Goal: Find specific page/section: Find specific page/section

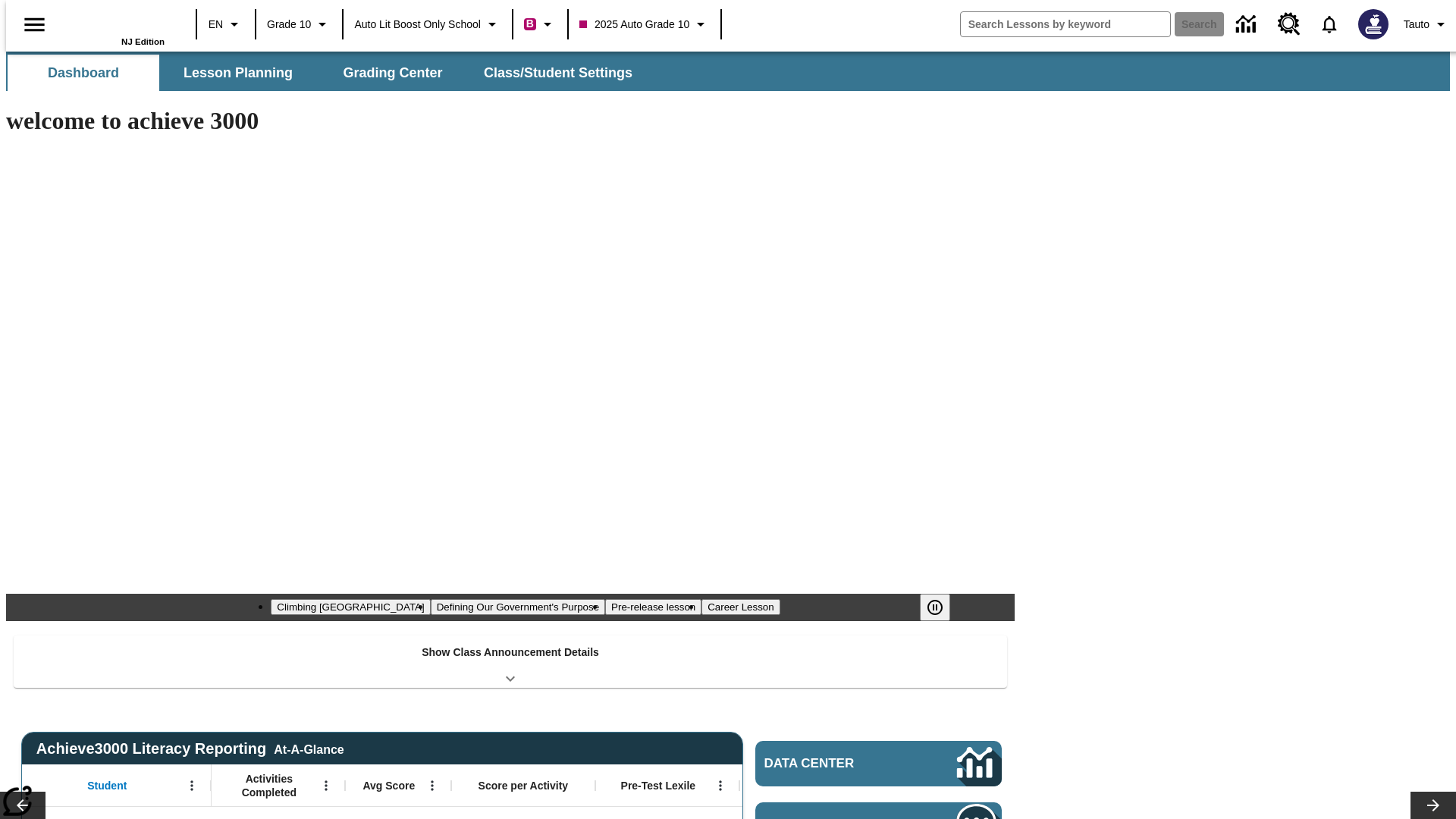
type input "-1"
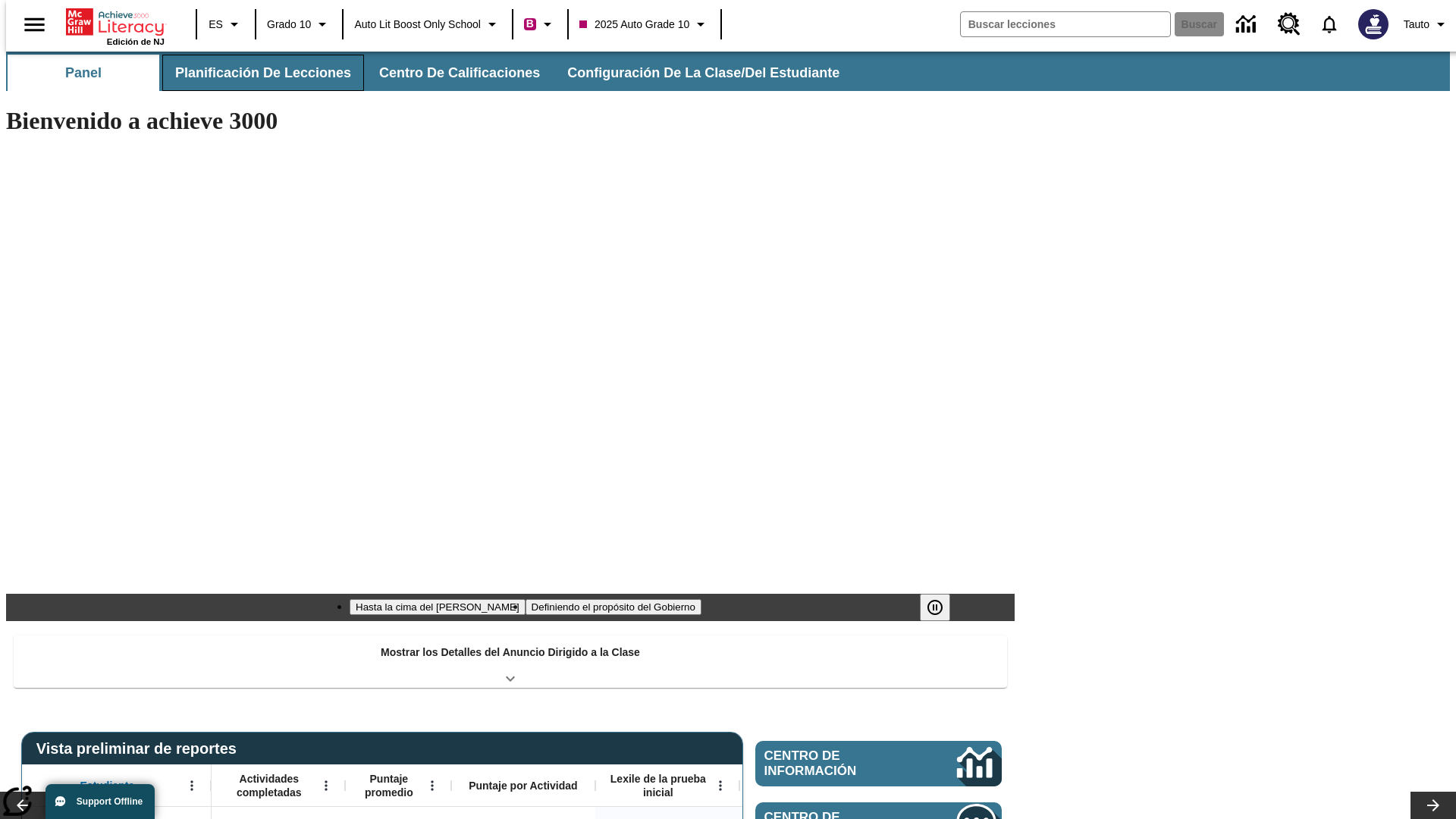
click at [254, 72] on button "Planificación de lecciones" at bounding box center [262, 72] width 202 height 37
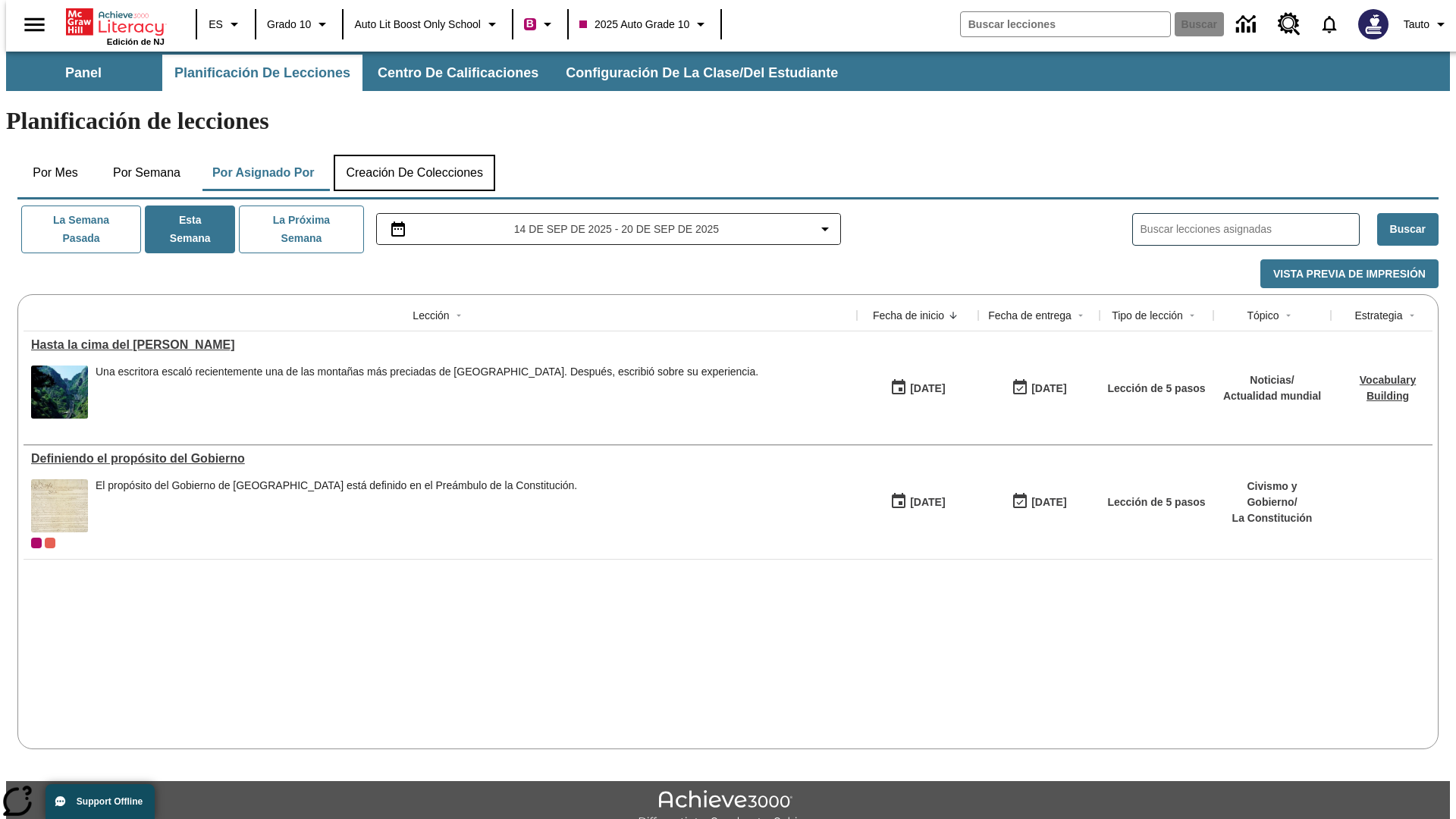
click at [414, 155] on button "Creación de colecciones" at bounding box center [414, 173] width 162 height 37
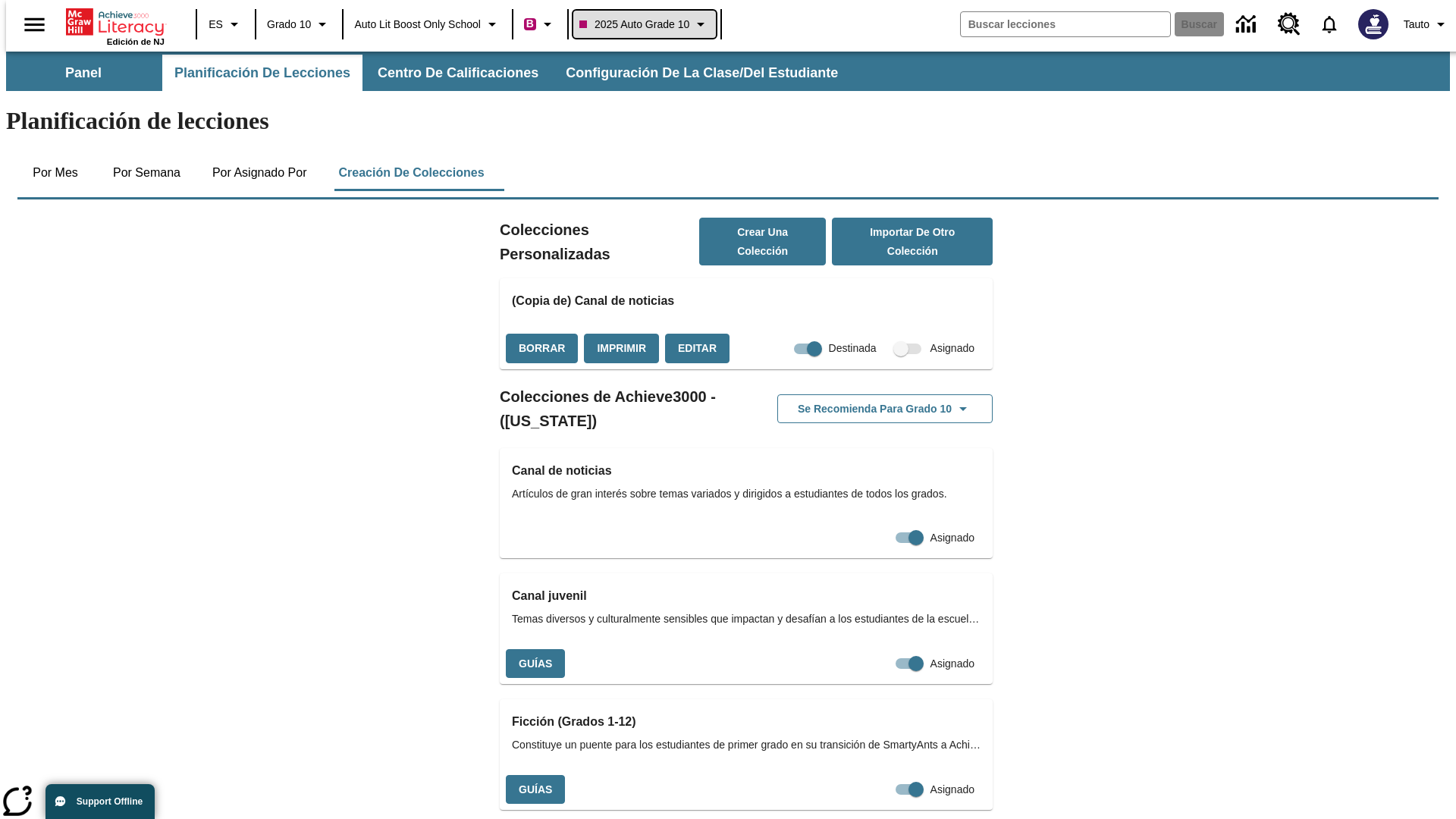
click at [650, 24] on span "2025 Auto Grade 10" at bounding box center [634, 25] width 110 height 16
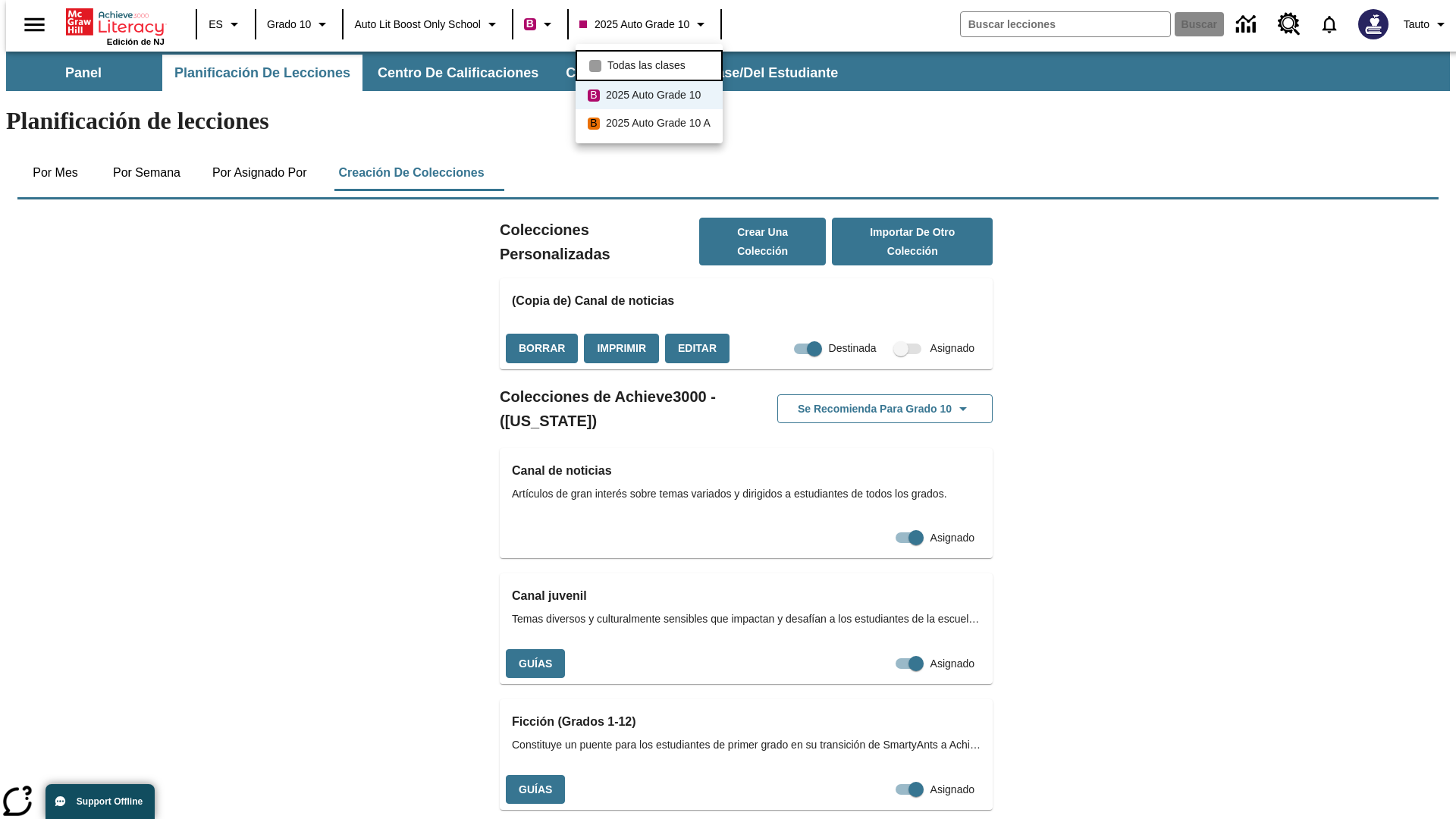
click at [652, 64] on span "Todas las clases" at bounding box center [647, 66] width 78 height 16
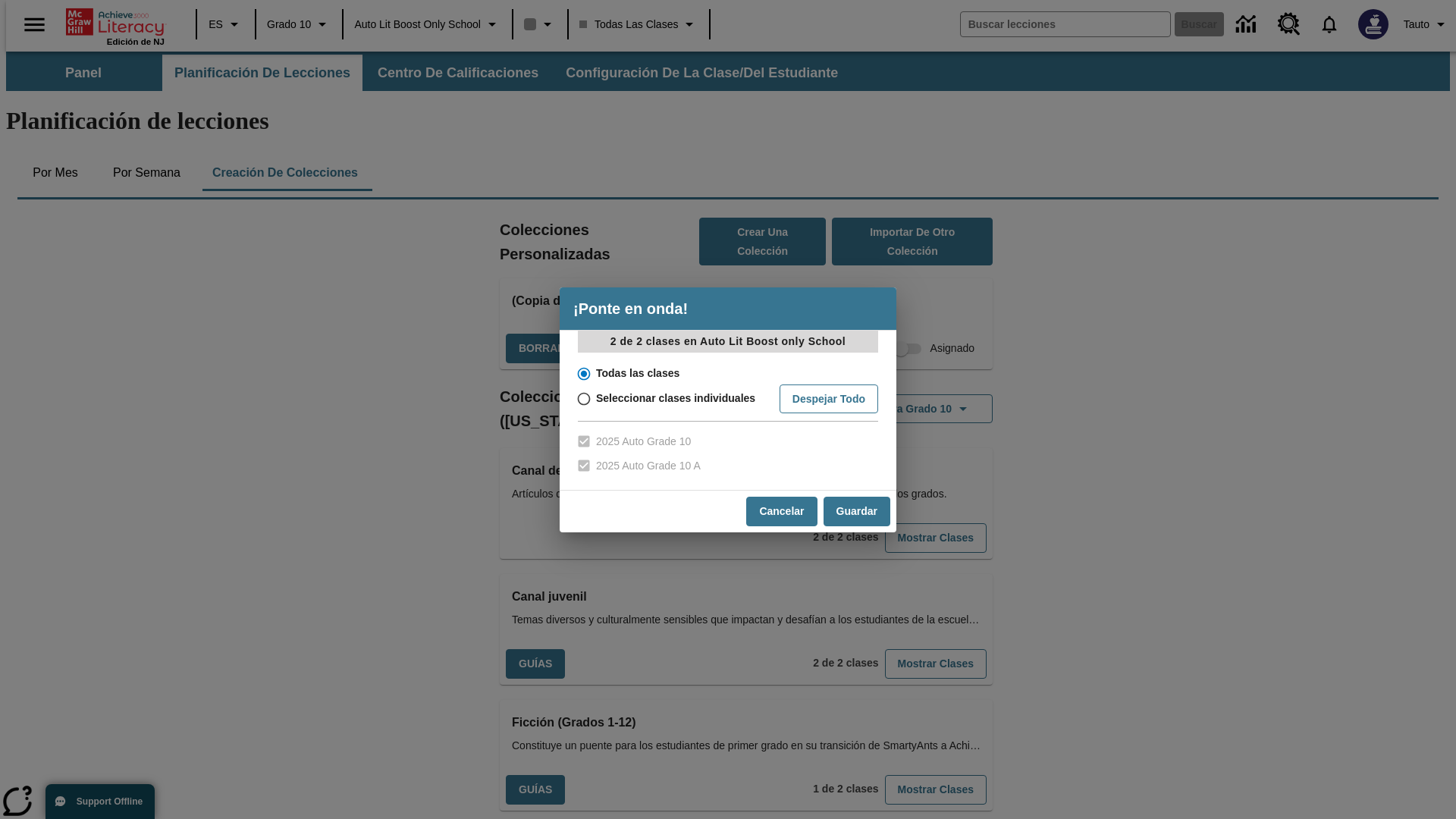
scroll to position [447, 0]
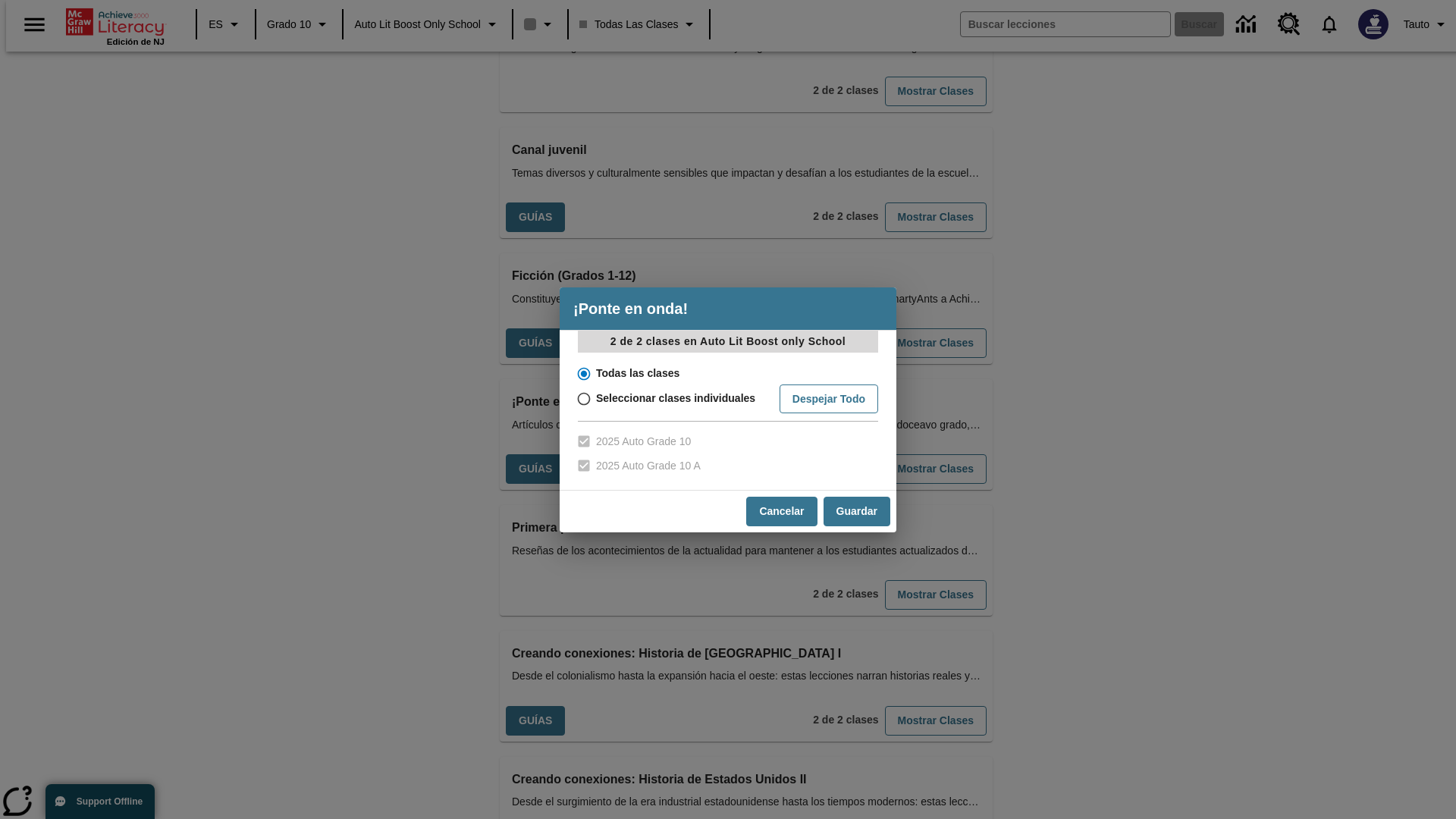
click at [583, 373] on input "Todas las clases" at bounding box center [583, 373] width 27 height 21
click at [781, 511] on button "Cancelar" at bounding box center [781, 511] width 71 height 30
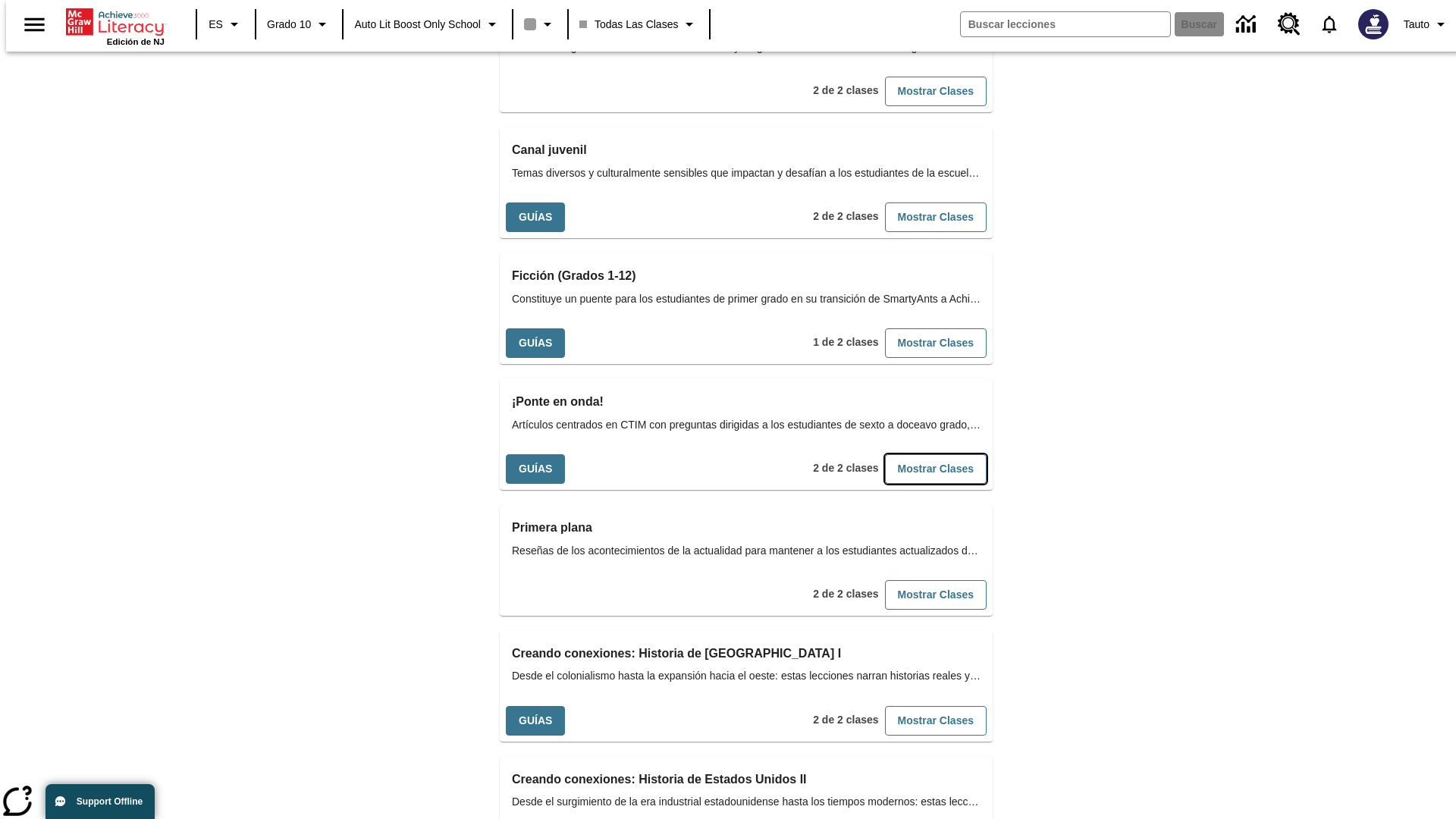
click at [911, 454] on button "Mostrar Clases" at bounding box center [936, 469] width 101 height 30
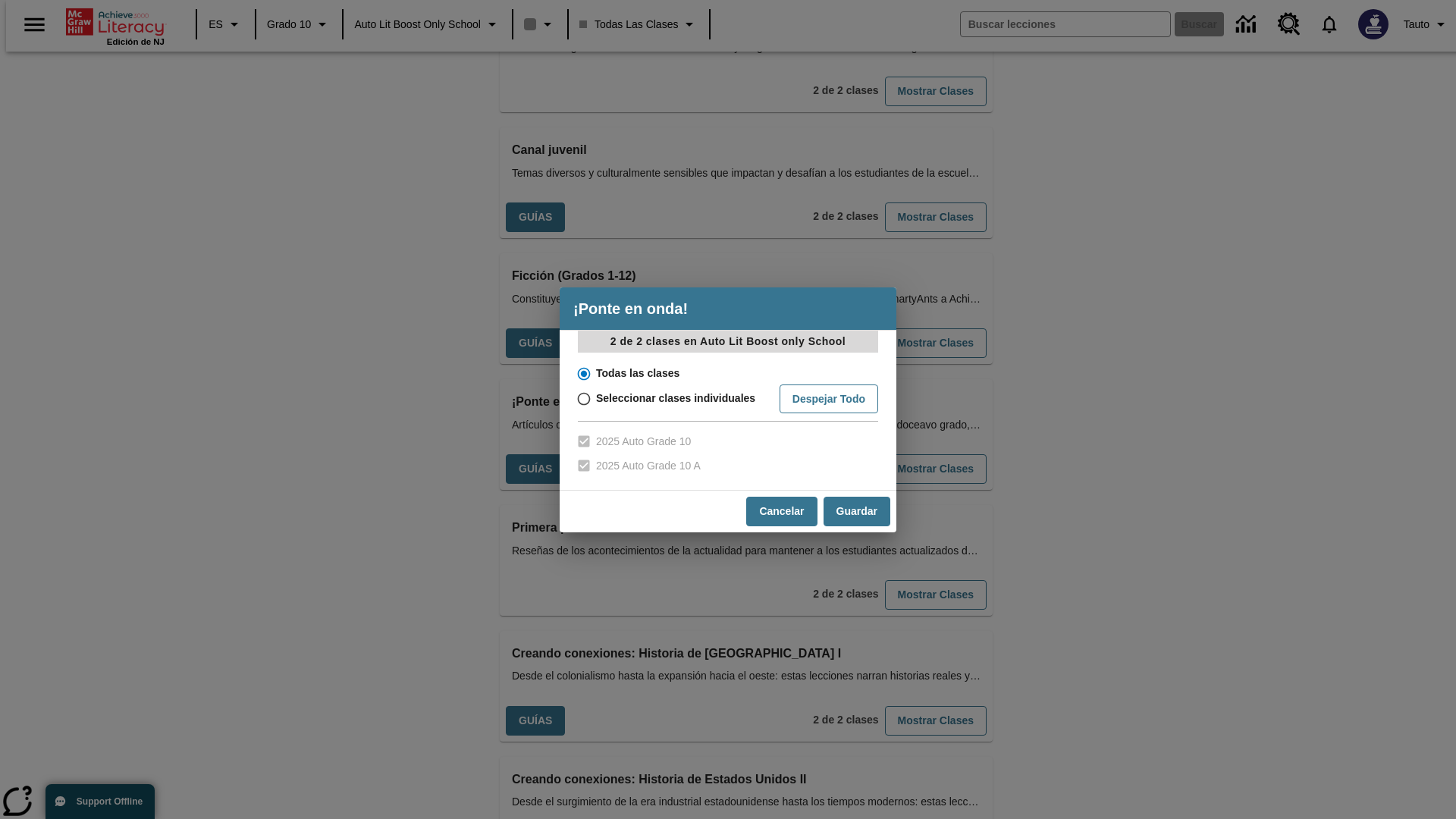
click at [583, 373] on input "Todas las clases" at bounding box center [583, 373] width 27 height 21
